Goal: Task Accomplishment & Management: Manage account settings

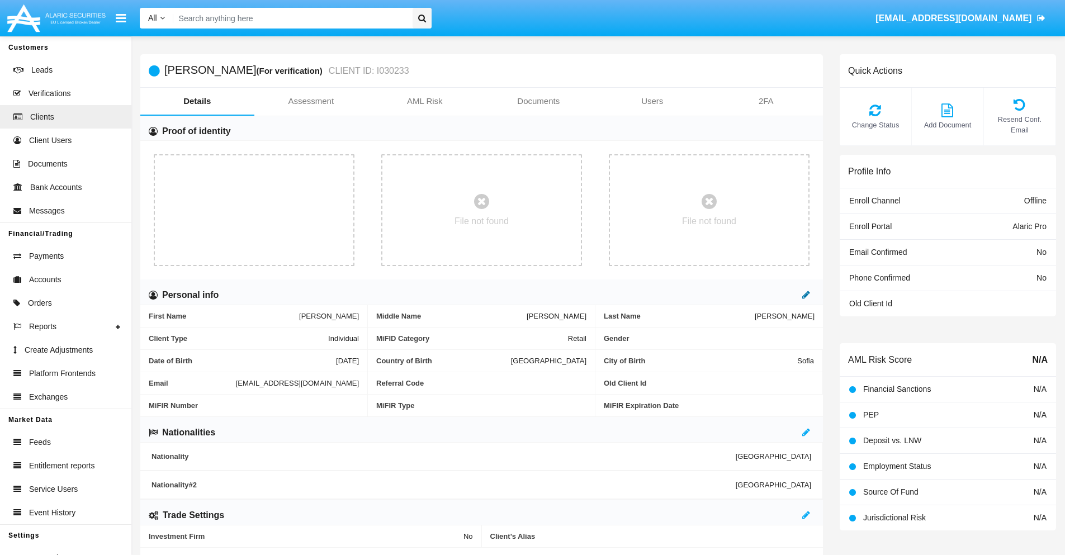
click at [806, 295] on icon at bounding box center [806, 294] width 8 height 9
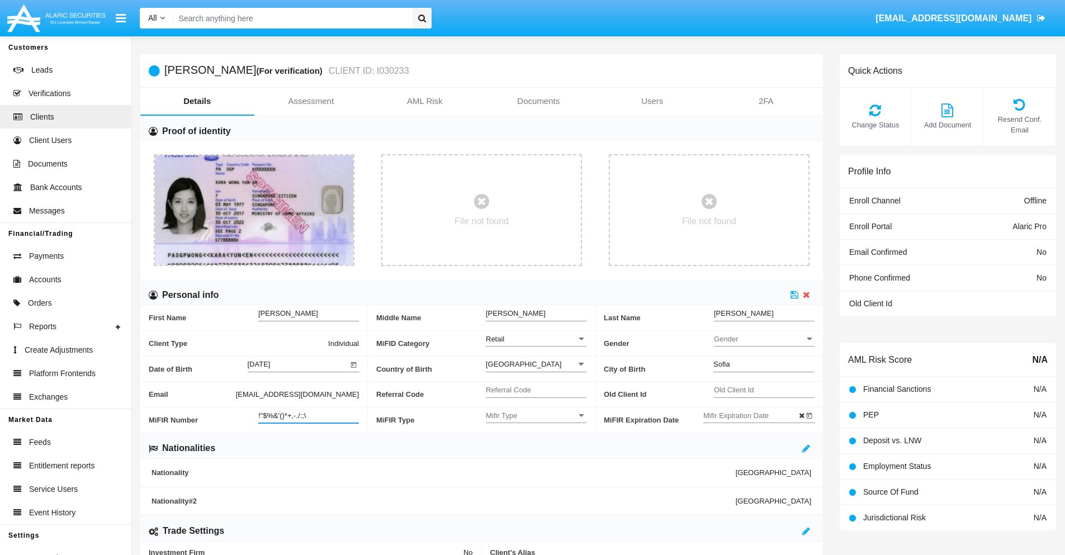
type input "!"$%&'()*+,-./:;\"
click at [795, 295] on icon at bounding box center [795, 294] width 8 height 9
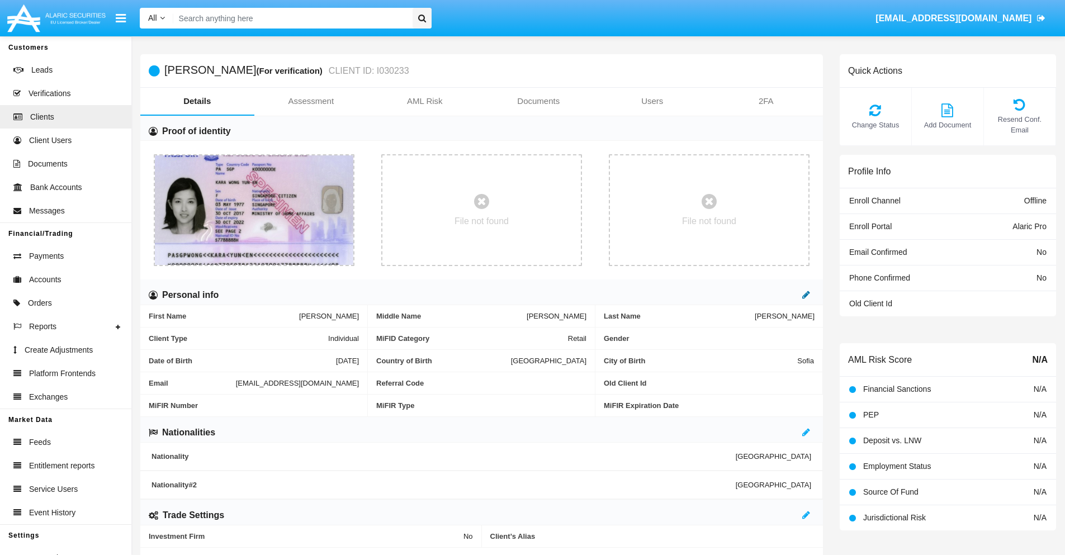
click at [806, 295] on icon at bounding box center [806, 294] width 8 height 9
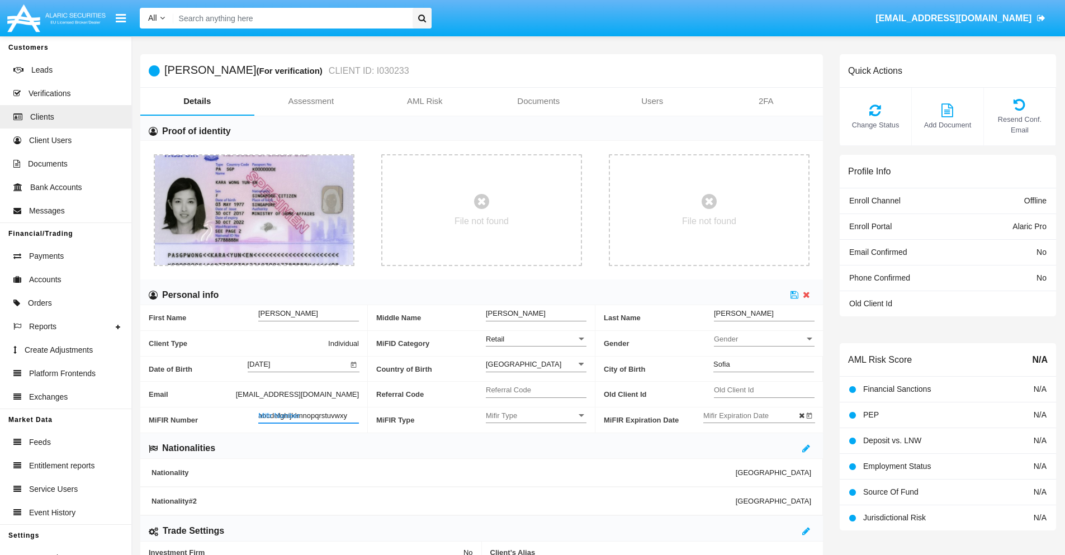
type input "abcdefghijklmnopqrstuvwxyz"
click at [795, 295] on icon at bounding box center [795, 294] width 8 height 9
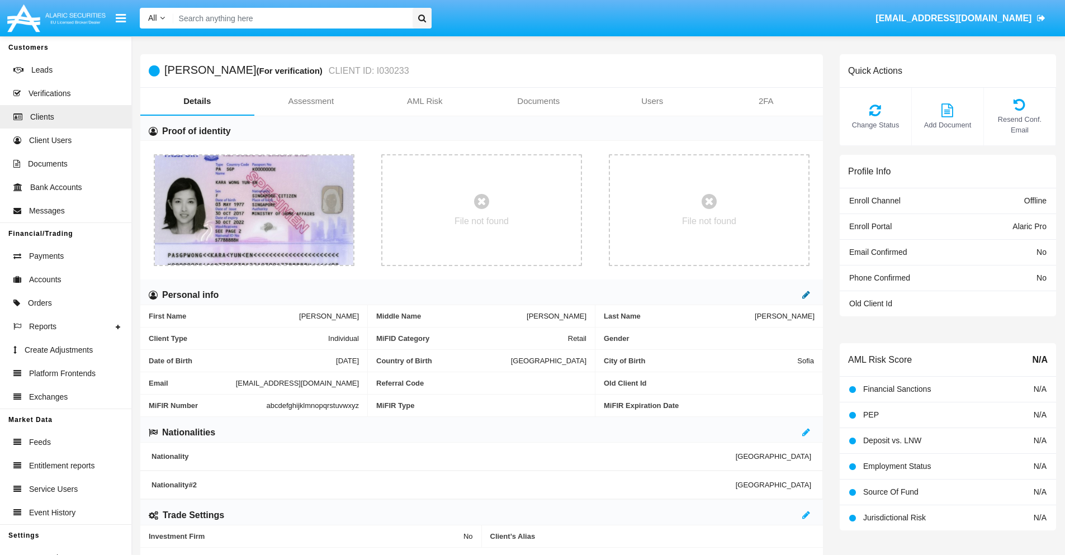
click at [806, 295] on icon at bounding box center [806, 294] width 8 height 9
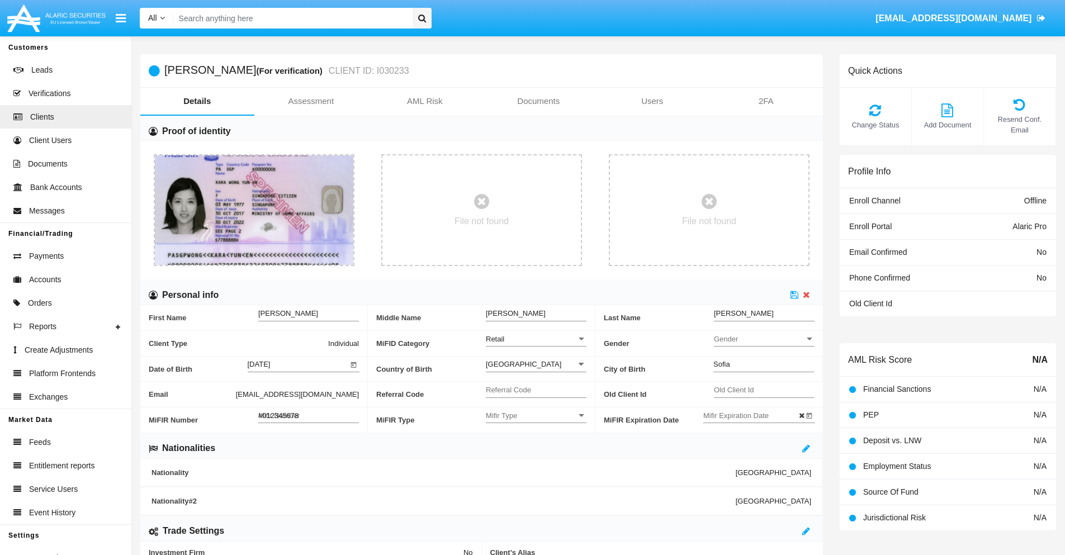
type input "#0123456789"
click at [795, 295] on icon at bounding box center [795, 294] width 8 height 9
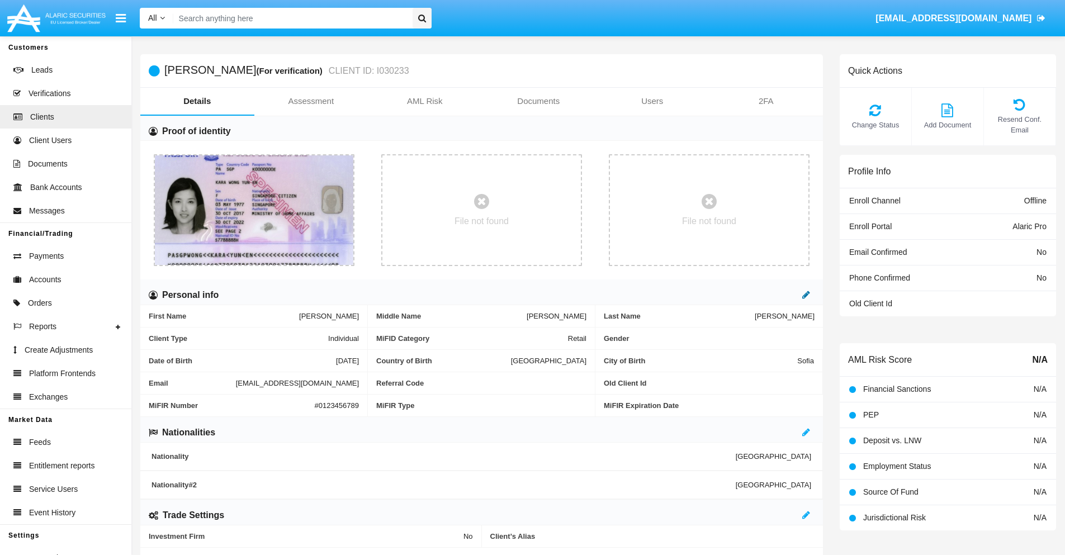
click at [806, 295] on icon at bounding box center [806, 294] width 8 height 9
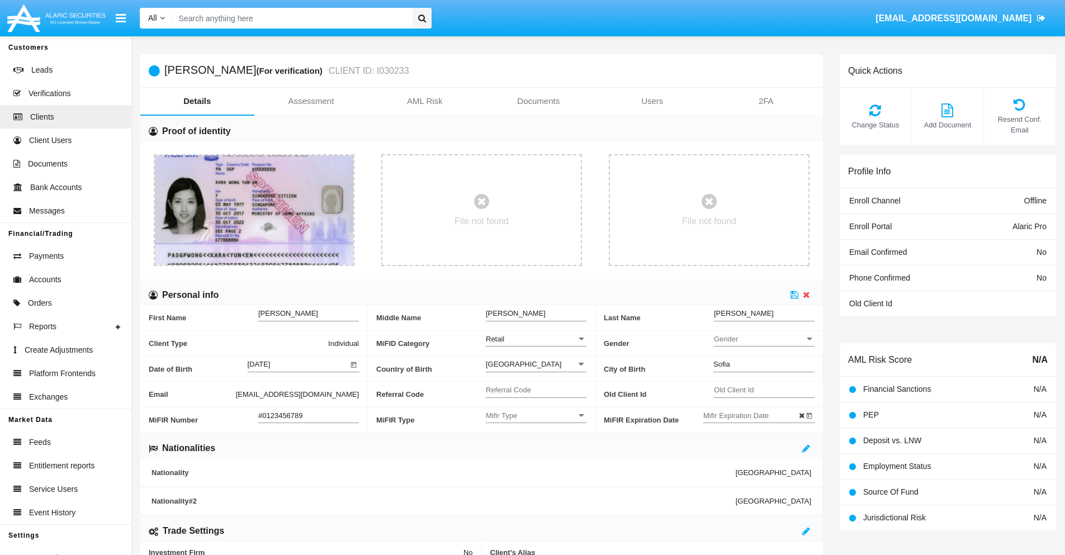
click at [309, 415] on input "#0123456789" at bounding box center [308, 416] width 101 height 10
click at [795, 295] on icon at bounding box center [795, 294] width 8 height 9
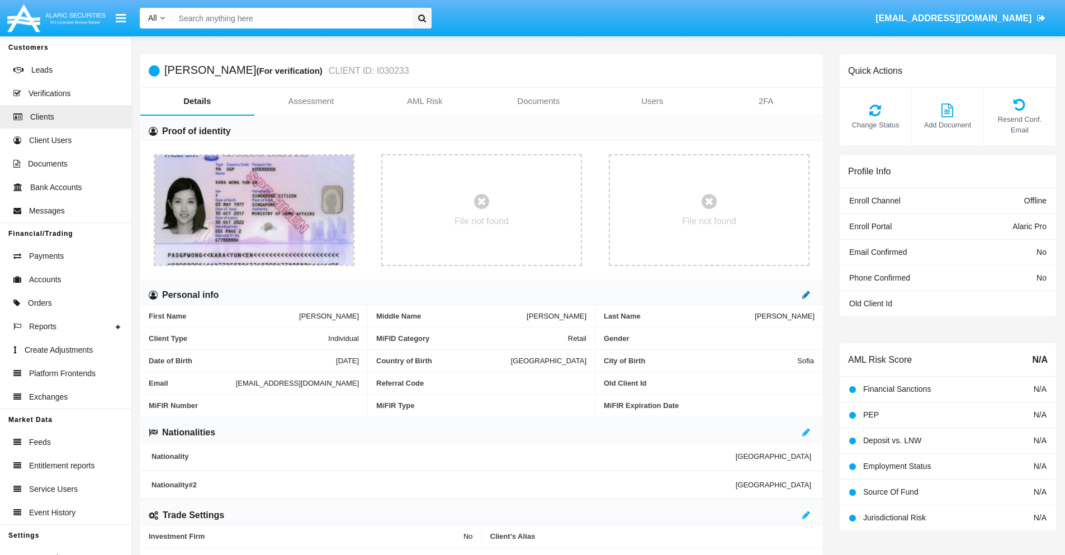
click at [806, 295] on icon at bounding box center [806, 294] width 8 height 9
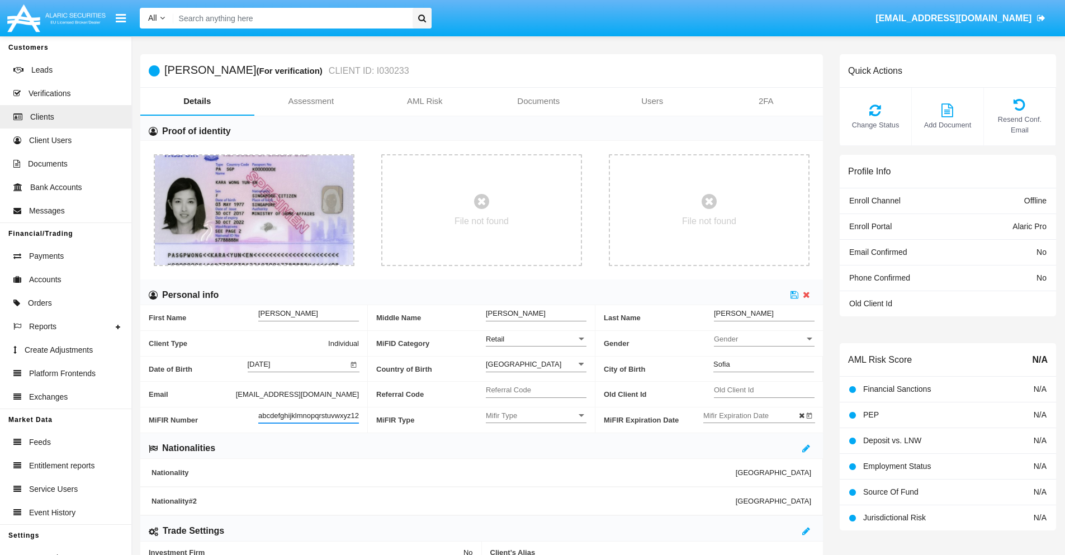
scroll to position [0, 8]
type input "abcdefghijklmnopqrstuvwxyz1234"
click at [795, 295] on icon at bounding box center [795, 294] width 8 height 9
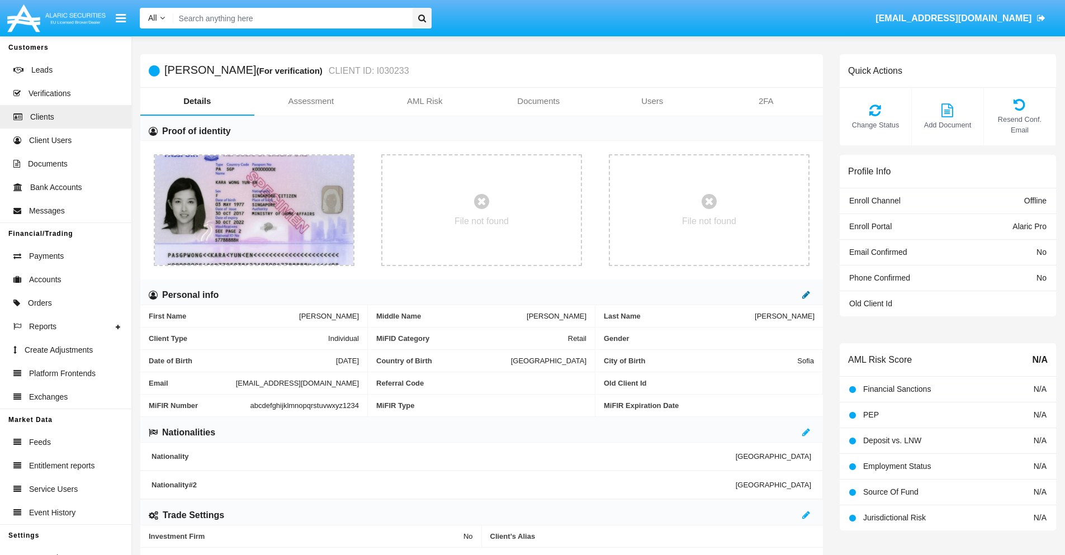
click at [806, 295] on icon at bounding box center [806, 294] width 8 height 9
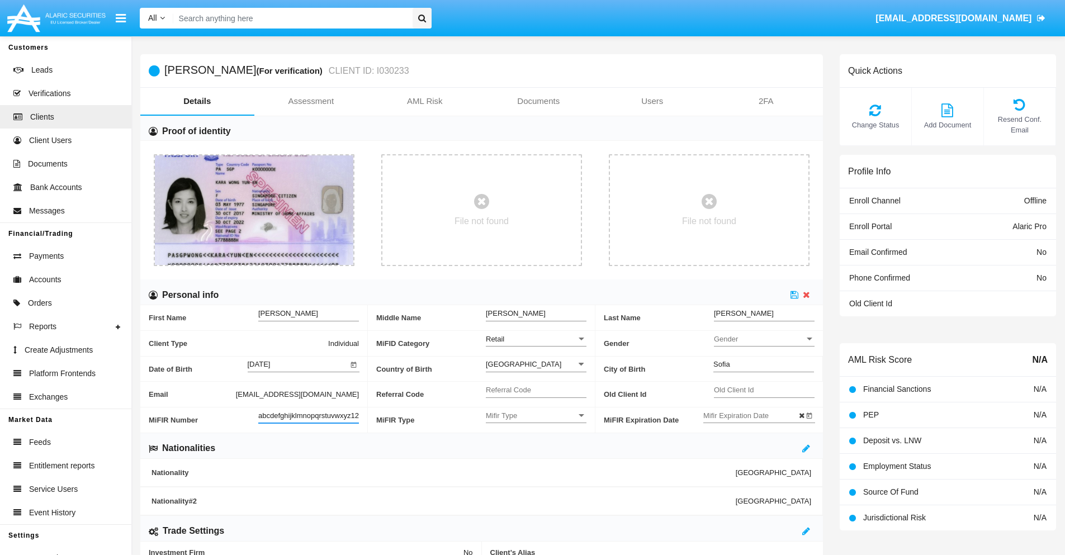
scroll to position [0, 12]
type input "abcdefghijklmnopqrstuvwxyz12345"
click at [795, 295] on icon at bounding box center [795, 294] width 8 height 9
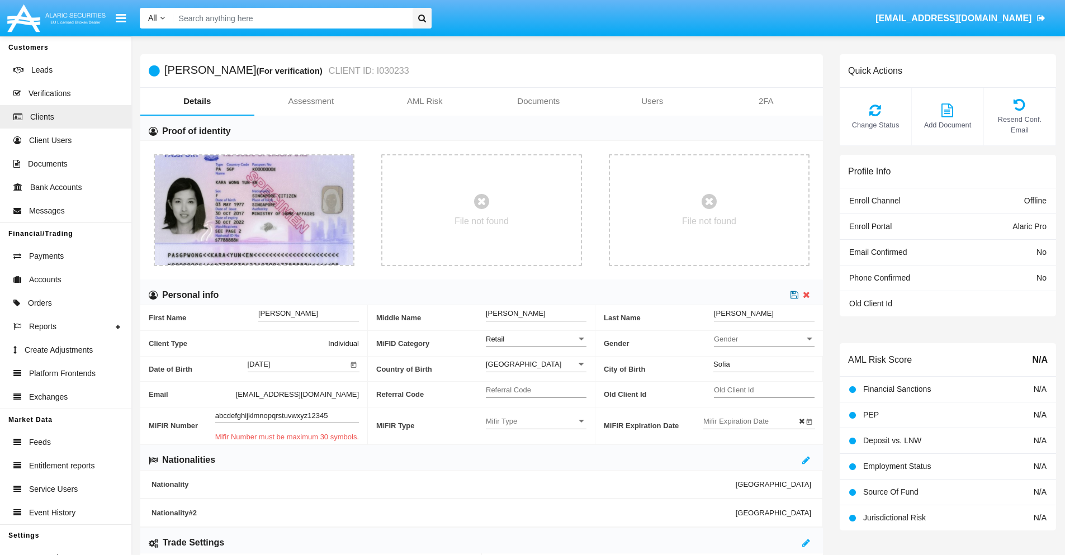
scroll to position [0, 0]
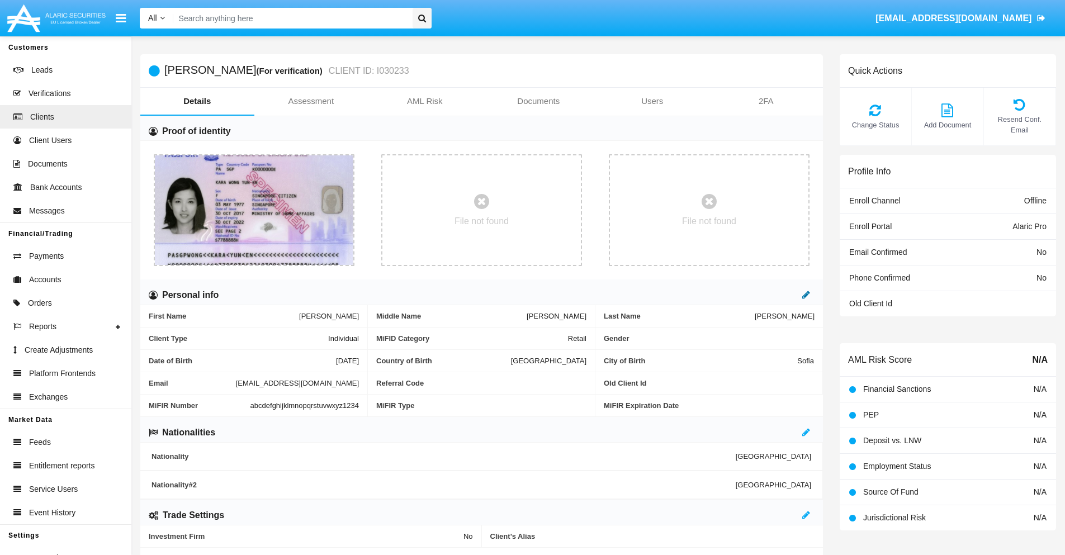
click at [806, 295] on icon at bounding box center [806, 294] width 8 height 9
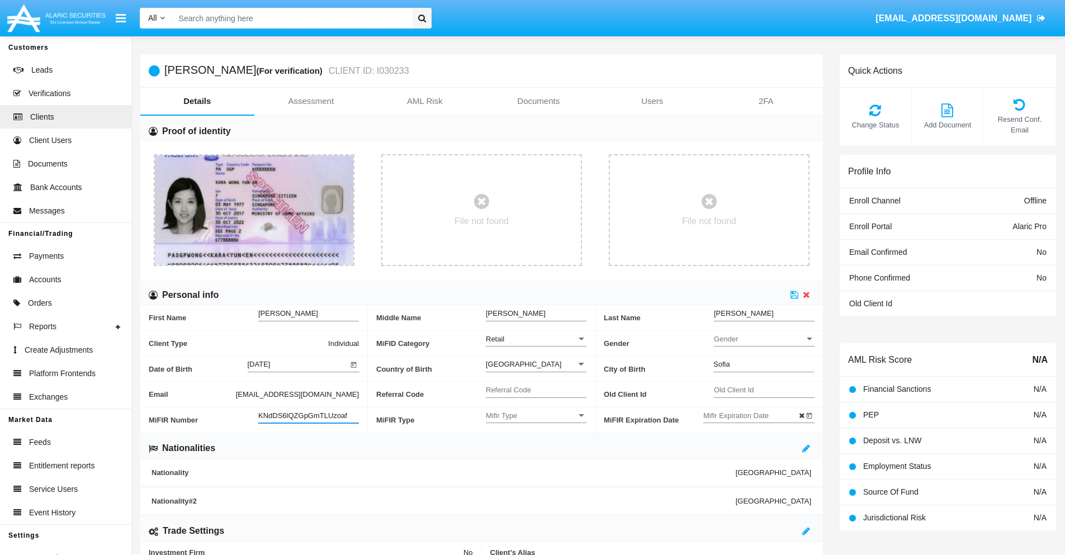
type input "KNdDS6lQZGpGmTLUzoaf"
click at [536, 415] on span "Mifir Type" at bounding box center [531, 416] width 91 height 10
click at [536, 443] on span "CONCAT" at bounding box center [536, 444] width 101 height 22
click at [753, 415] on input "Mifir Expiration Date" at bounding box center [753, 416] width 101 height 10
click at [737, 227] on span "AUG 2025" at bounding box center [727, 228] width 25 height 9
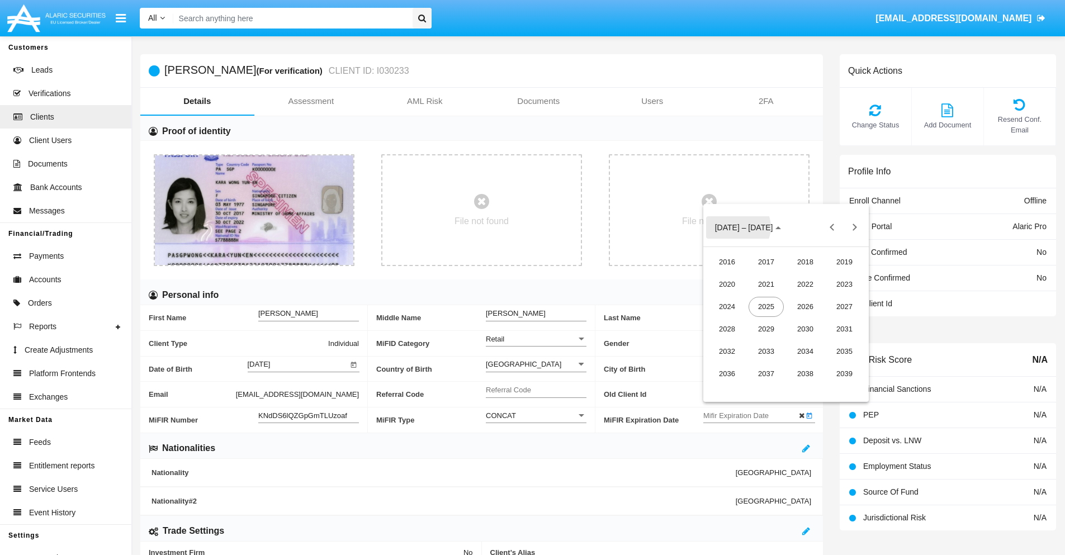
click at [805, 329] on div "2030" at bounding box center [805, 329] width 35 height 20
click at [727, 284] on div "JAN" at bounding box center [727, 285] width 35 height 20
click at [763, 298] on div "1" at bounding box center [764, 298] width 20 height 20
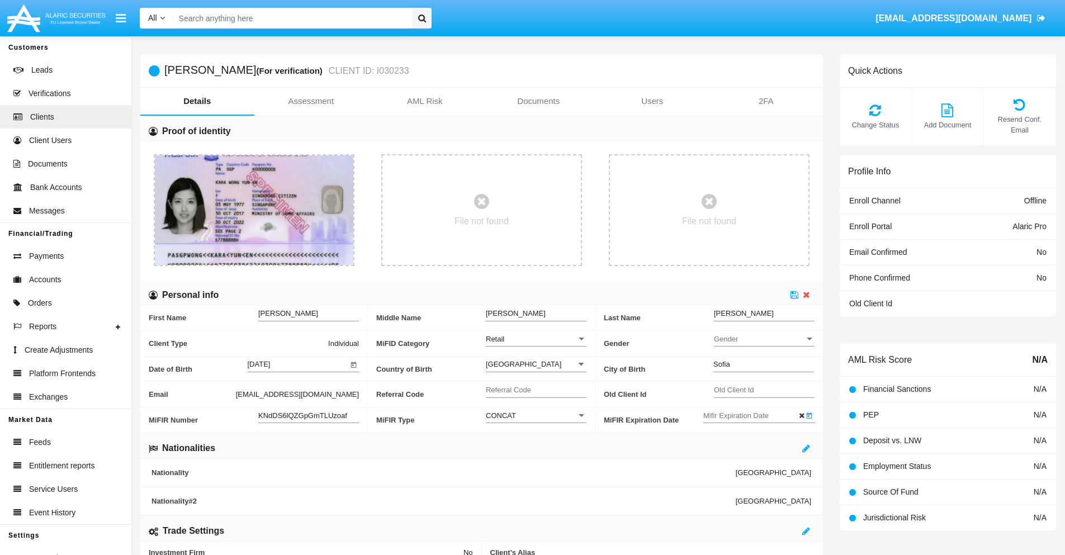
type input "01/01/30"
click at [795, 295] on icon at bounding box center [795, 294] width 8 height 9
